Goal: Find contact information: Find contact information

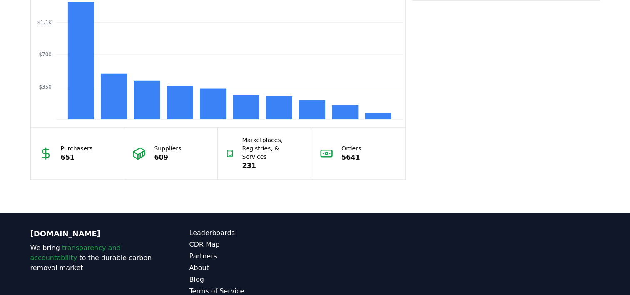
scroll to position [8, 0]
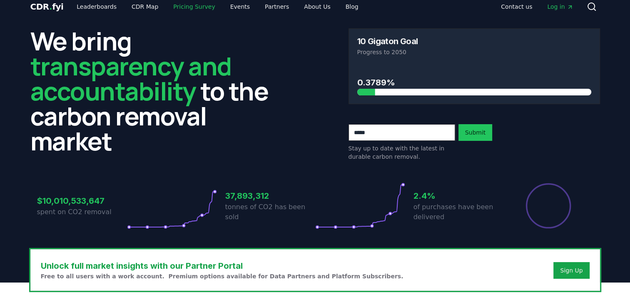
click at [197, 6] on link "Pricing Survey" at bounding box center [194, 6] width 55 height 15
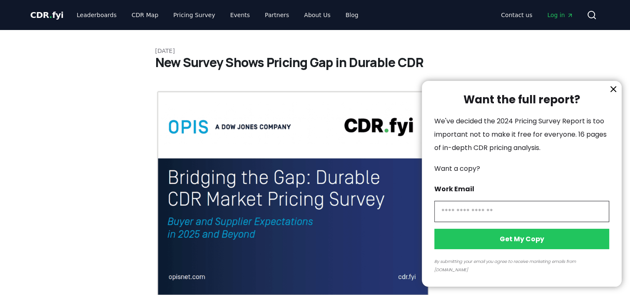
click at [306, 12] on div at bounding box center [315, 147] width 630 height 295
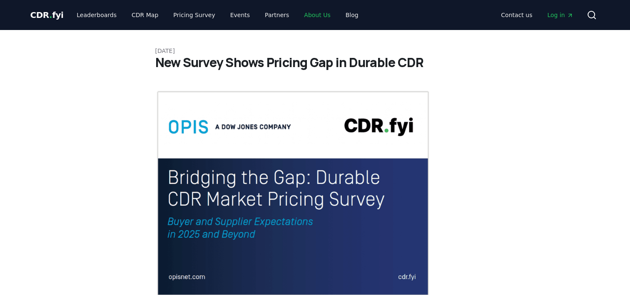
click at [306, 17] on link "About Us" at bounding box center [317, 14] width 40 height 15
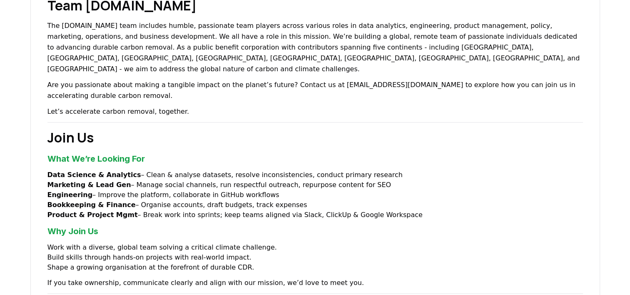
scroll to position [541, 0]
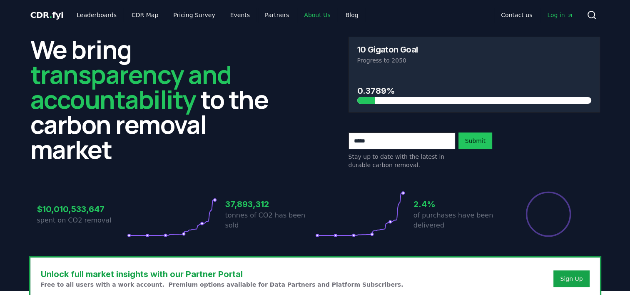
click at [306, 15] on link "About Us" at bounding box center [317, 14] width 40 height 15
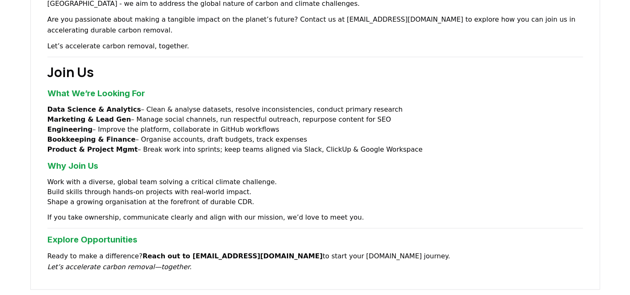
scroll to position [625, 0]
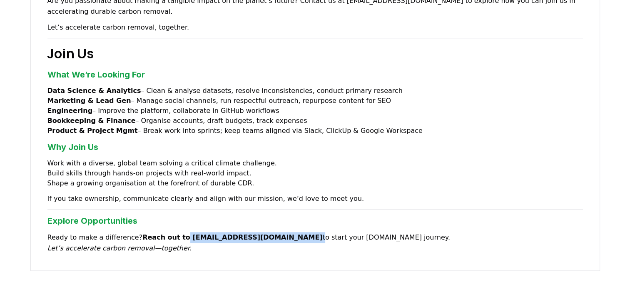
drag, startPoint x: 175, startPoint y: 204, endPoint x: 221, endPoint y: 204, distance: 45.8
click at [221, 232] on p "Ready to make a difference? Reach out to [EMAIL_ADDRESS][DOMAIN_NAME] to start …" at bounding box center [315, 243] width 536 height 22
copy p "[EMAIL_ADDRESS][DOMAIN_NAME]"
